Goal: Navigation & Orientation: Find specific page/section

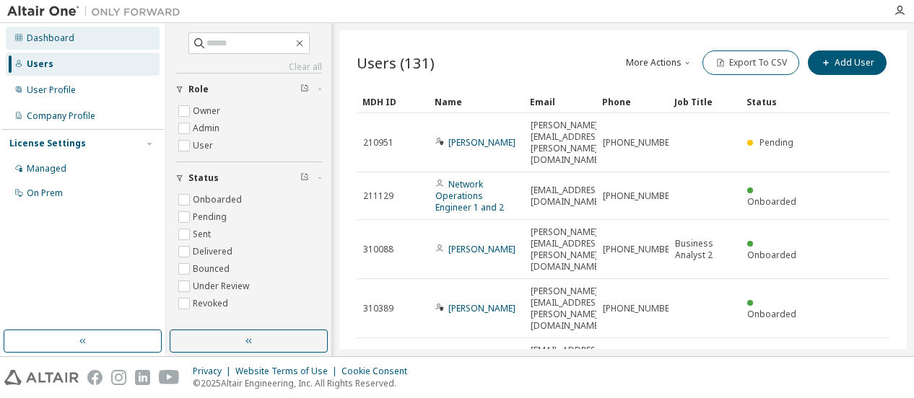
click at [76, 31] on div "Dashboard" at bounding box center [83, 38] width 154 height 23
